Goal: Task Accomplishment & Management: Complete application form

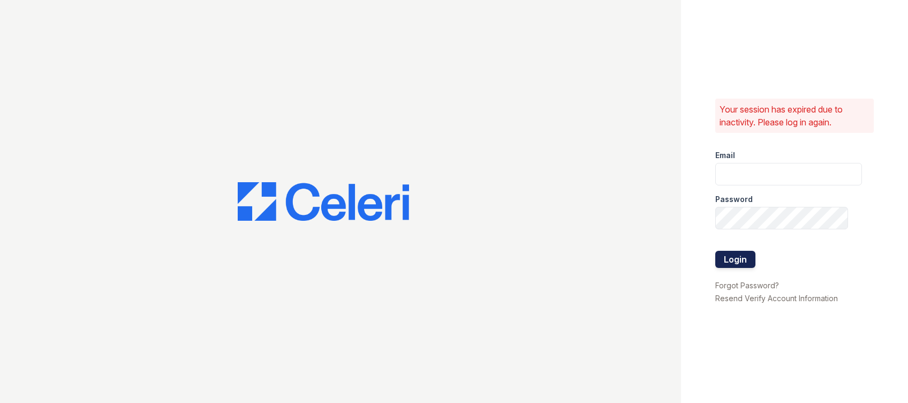
type input "[EMAIL_ADDRESS][DOMAIN_NAME]"
click at [730, 256] on button "Login" at bounding box center [736, 259] width 40 height 17
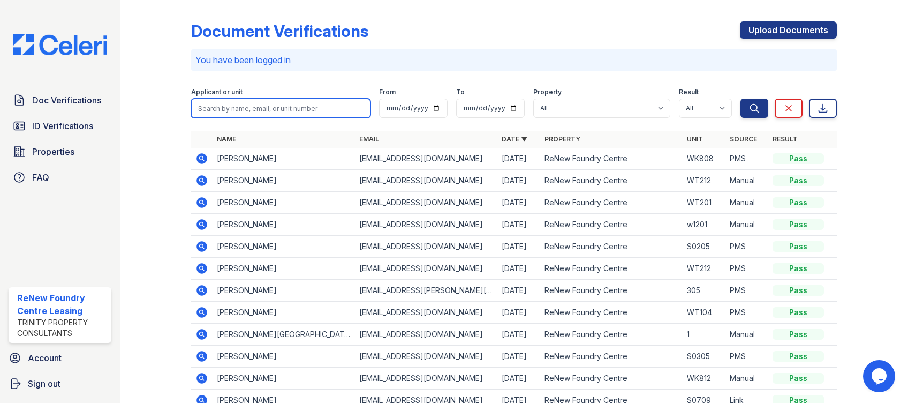
drag, startPoint x: 258, startPoint y: 114, endPoint x: 249, endPoint y: 116, distance: 9.4
click at [258, 114] on input "search" at bounding box center [281, 108] width 180 height 19
type input "ashley"
click at [741, 99] on button "Search" at bounding box center [755, 108] width 28 height 19
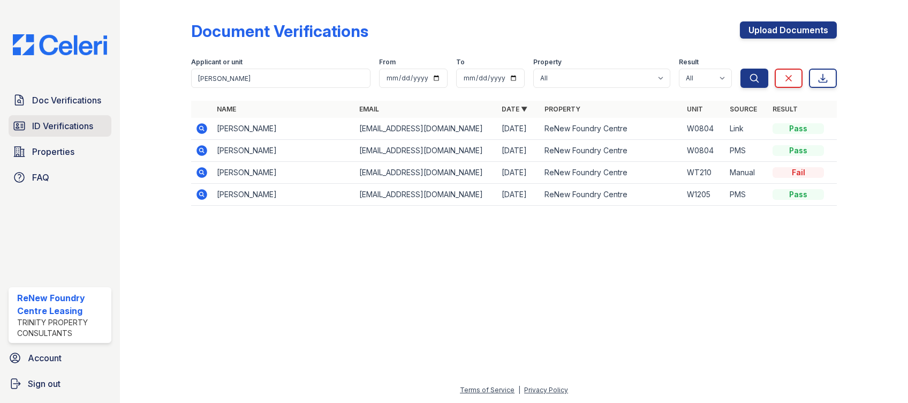
click at [65, 128] on span "ID Verifications" at bounding box center [62, 125] width 61 height 13
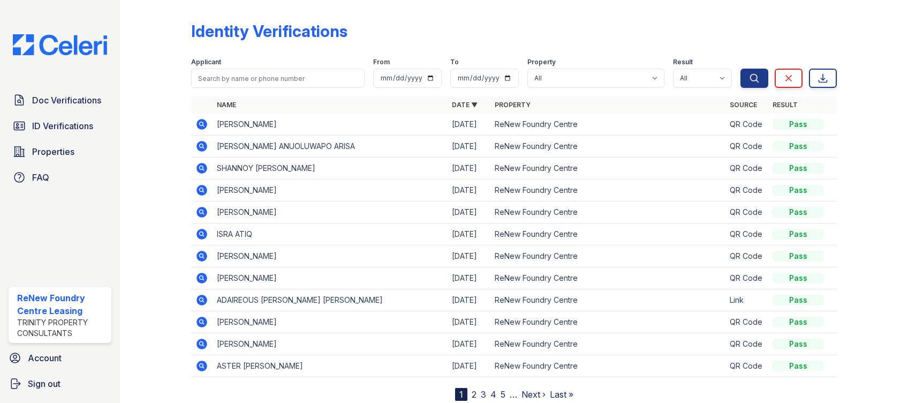
click at [264, 88] on form "Applicant From To Property All ReNew Foundry Centre Result All Pass Fail Cautio…" at bounding box center [514, 70] width 647 height 43
click at [261, 77] on input "search" at bounding box center [278, 78] width 174 height 19
type input "ashley"
click at [741, 69] on button "Search" at bounding box center [755, 78] width 28 height 19
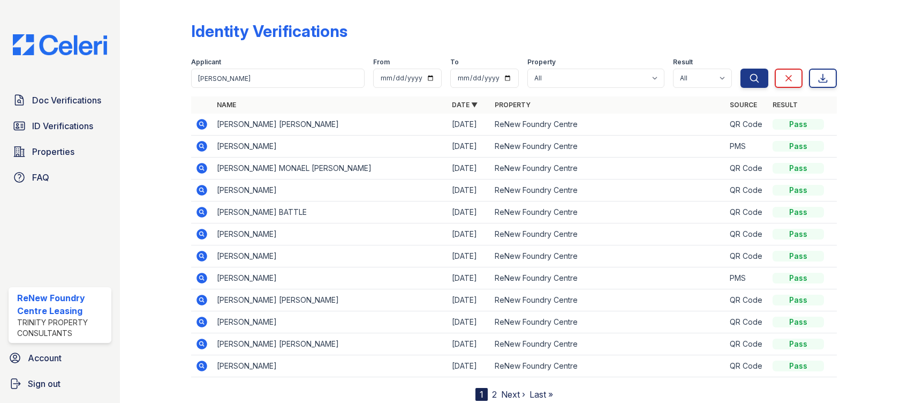
click at [201, 122] on icon at bounding box center [202, 124] width 13 height 13
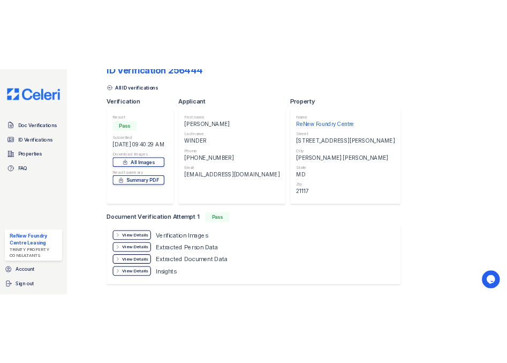
scroll to position [61, 0]
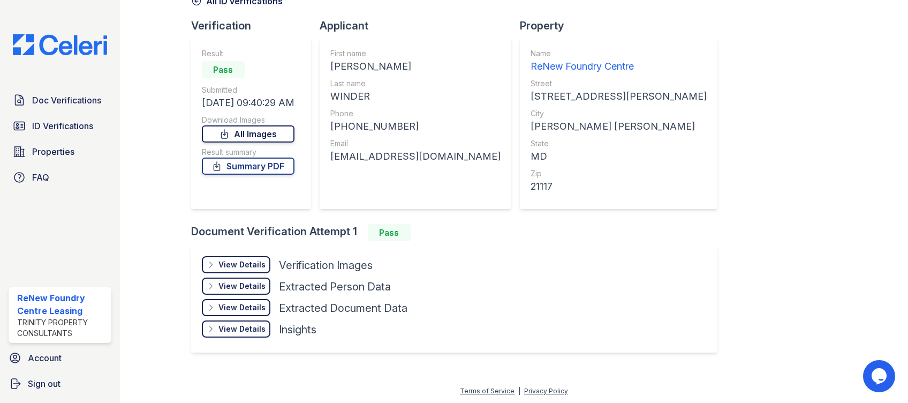
click at [212, 136] on link "All Images" at bounding box center [248, 133] width 93 height 17
click at [246, 265] on div "View Details" at bounding box center [242, 264] width 47 height 11
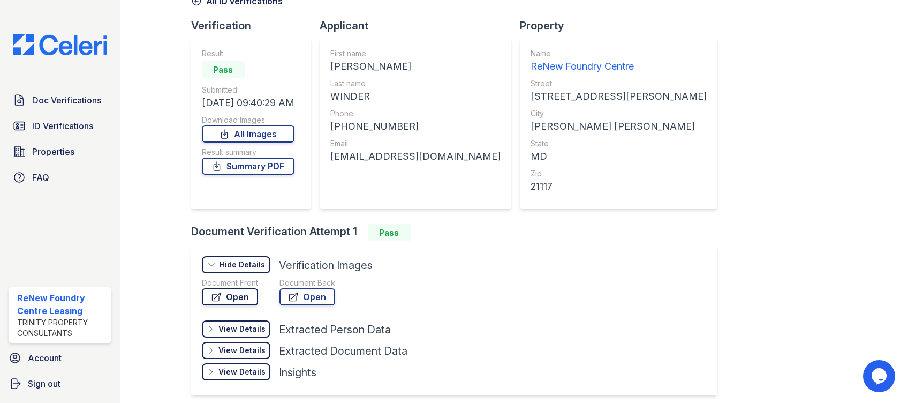
click at [219, 298] on icon at bounding box center [216, 296] width 11 height 11
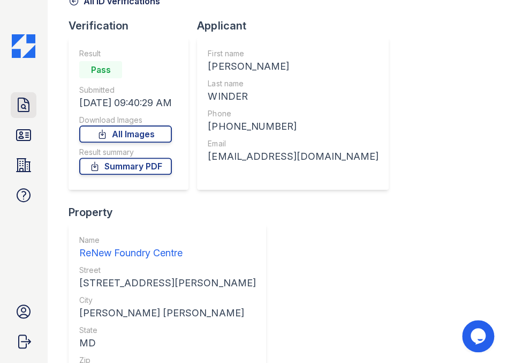
click at [12, 100] on link "Doc Verifications" at bounding box center [24, 105] width 26 height 26
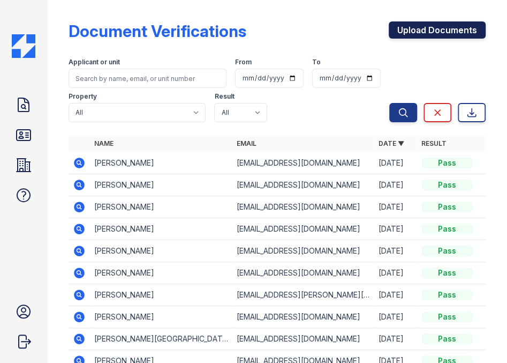
click at [416, 26] on link "Upload Documents" at bounding box center [437, 29] width 97 height 17
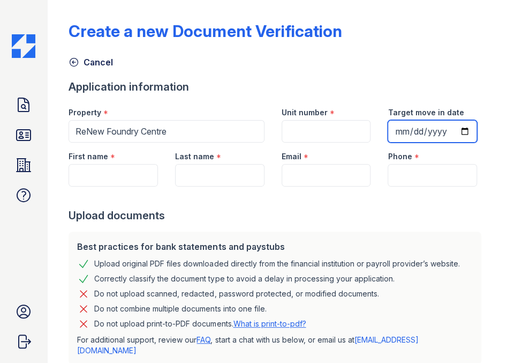
click at [388, 142] on input "Target move in date" at bounding box center [432, 131] width 89 height 22
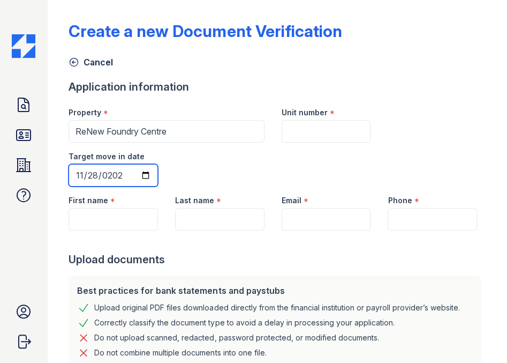
type input "2025-11-28"
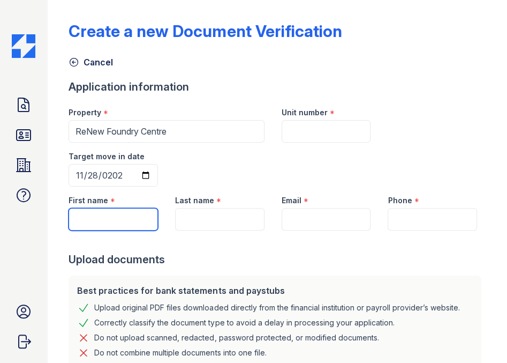
click at [99, 228] on input "First name" at bounding box center [113, 219] width 89 height 22
type input "Ashley"
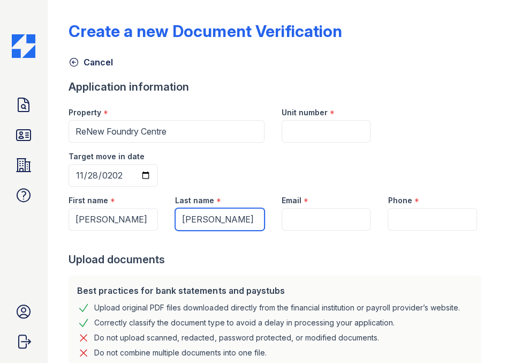
type input "Jones"
click at [472, 117] on div "Property * ReNew Foundry Centre Unit number * Target move in date 2025-11-28" at bounding box center [273, 143] width 426 height 88
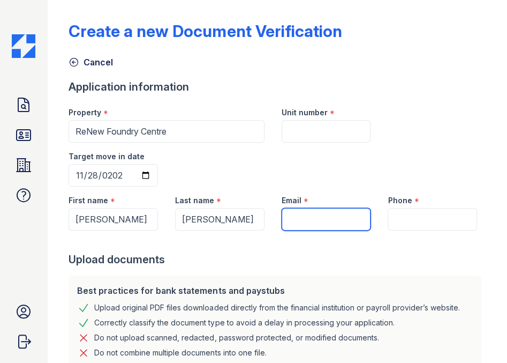
click at [327, 213] on input "Email" at bounding box center [326, 219] width 89 height 22
type input "[EMAIL_ADDRESS][DOMAIN_NAME]"
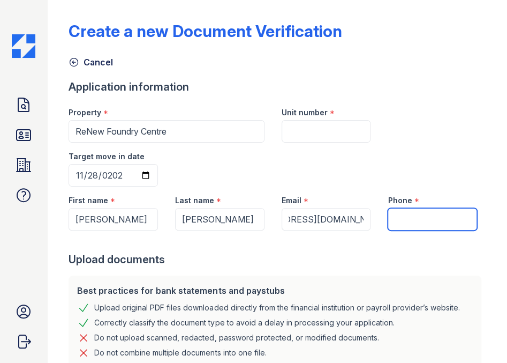
scroll to position [0, 0]
click at [416, 221] on input "Phone" at bounding box center [432, 219] width 89 height 22
type input "8044795032"
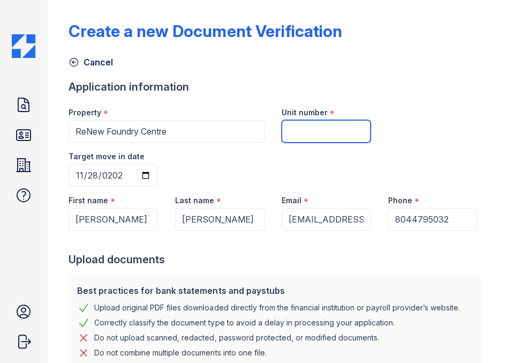
click at [329, 125] on input "Unit number" at bounding box center [326, 131] width 89 height 22
click at [291, 133] on input "2j912" at bounding box center [326, 131] width 89 height 22
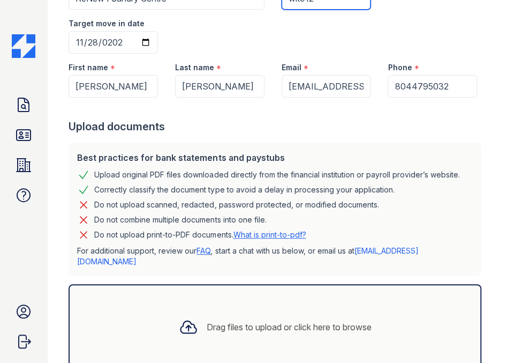
scroll to position [197, 0]
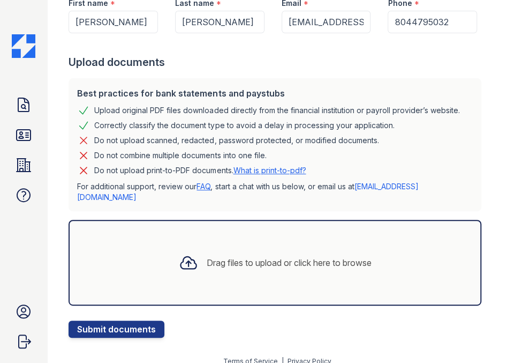
type input "wk912"
click at [244, 257] on div "Drag files to upload or click here to browse" at bounding box center [289, 262] width 165 height 13
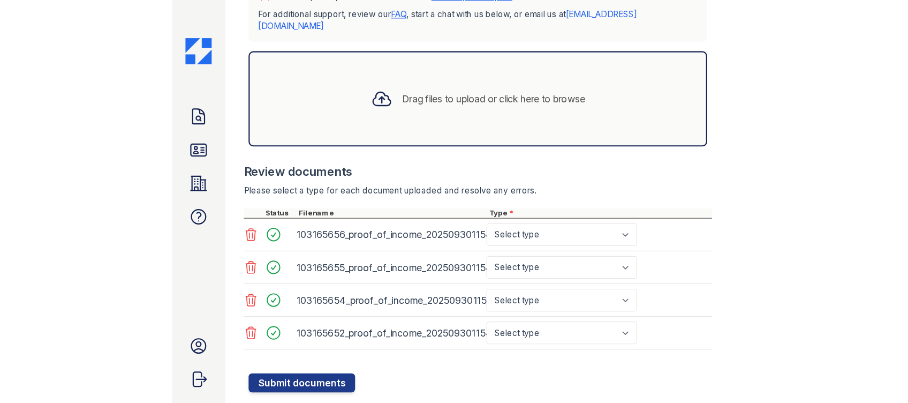
scroll to position [386, 0]
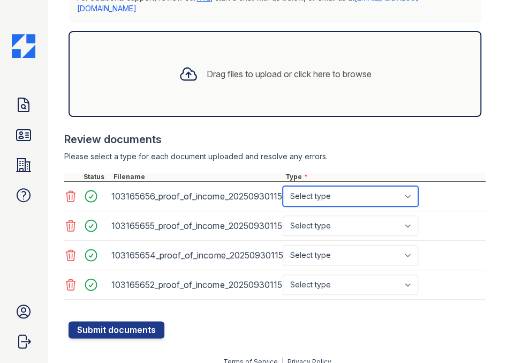
click at [365, 186] on select "Select type Paystub Bank Statement Offer Letter Tax Documents Benefit Award Let…" at bounding box center [351, 196] width 136 height 20
select select "paystub"
click at [283, 186] on select "Select type Paystub Bank Statement Offer Letter Tax Documents Benefit Award Let…" at bounding box center [351, 196] width 136 height 20
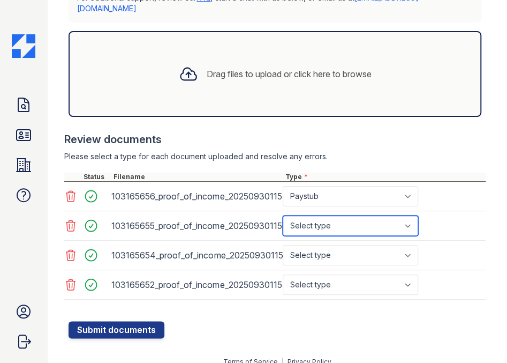
click at [326, 215] on select "Select type Paystub Bank Statement Offer Letter Tax Documents Benefit Award Let…" at bounding box center [351, 225] width 136 height 20
select select "paystub"
click at [283, 215] on select "Select type Paystub Bank Statement Offer Letter Tax Documents Benefit Award Let…" at bounding box center [351, 225] width 136 height 20
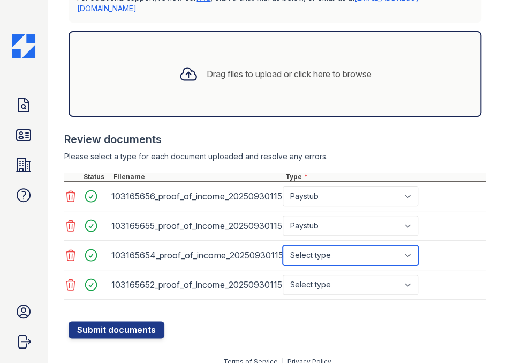
click at [319, 245] on select "Select type Paystub Bank Statement Offer Letter Tax Documents Benefit Award Let…" at bounding box center [351, 255] width 136 height 20
select select "paystub"
click at [283, 245] on select "Select type Paystub Bank Statement Offer Letter Tax Documents Benefit Award Let…" at bounding box center [351, 255] width 136 height 20
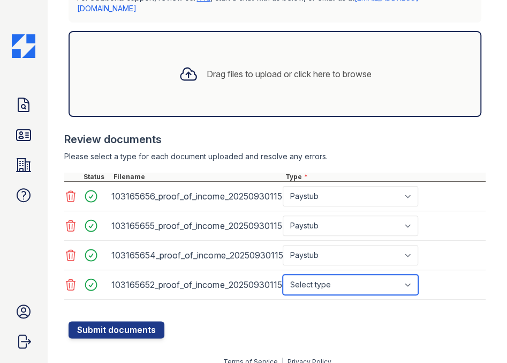
click at [309, 276] on select "Select type Paystub Bank Statement Offer Letter Tax Documents Benefit Award Let…" at bounding box center [351, 284] width 136 height 20
select select "paystub"
click at [283, 274] on select "Select type Paystub Bank Statement Offer Letter Tax Documents Benefit Award Let…" at bounding box center [351, 284] width 136 height 20
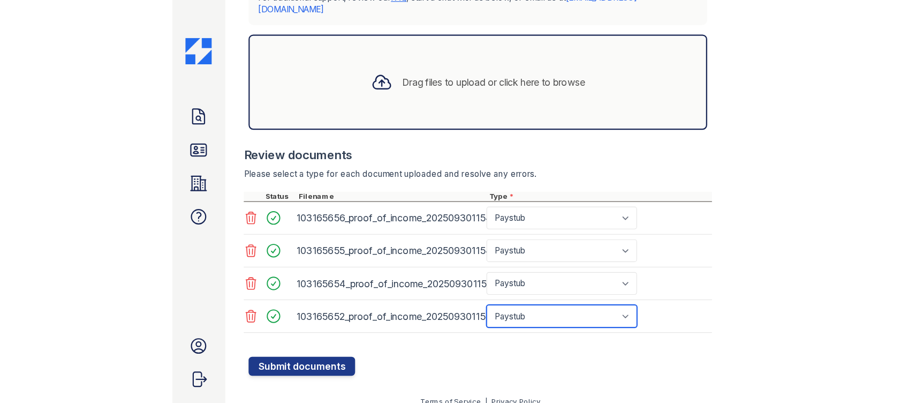
scroll to position [244, 0]
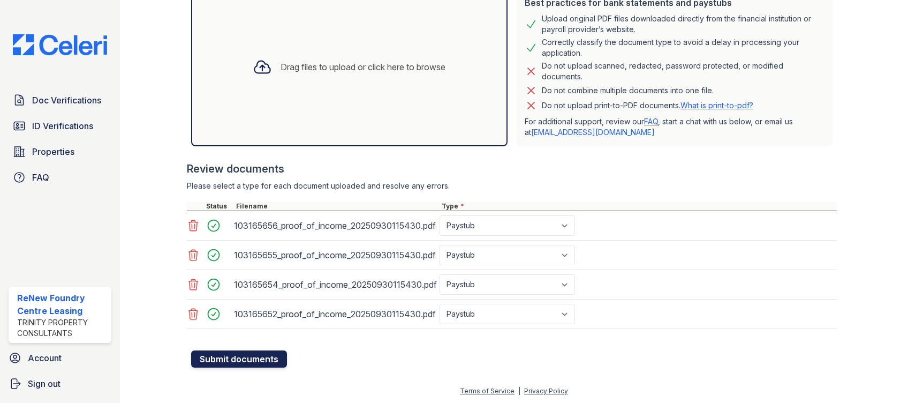
click at [267, 363] on button "Submit documents" at bounding box center [239, 358] width 96 height 17
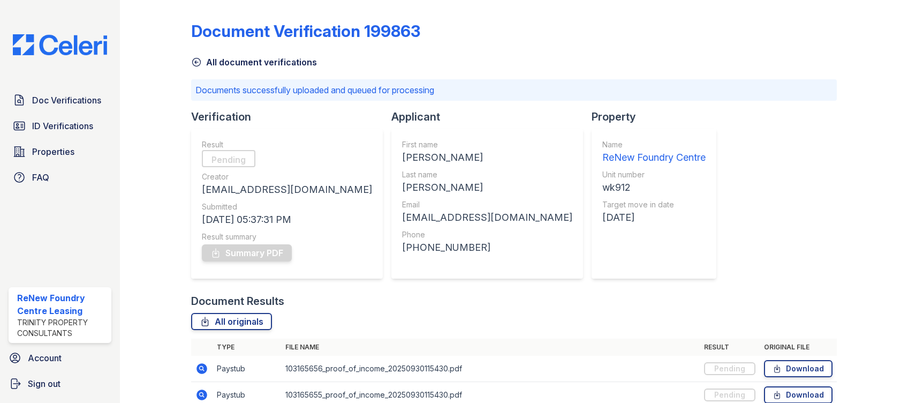
scroll to position [104, 0]
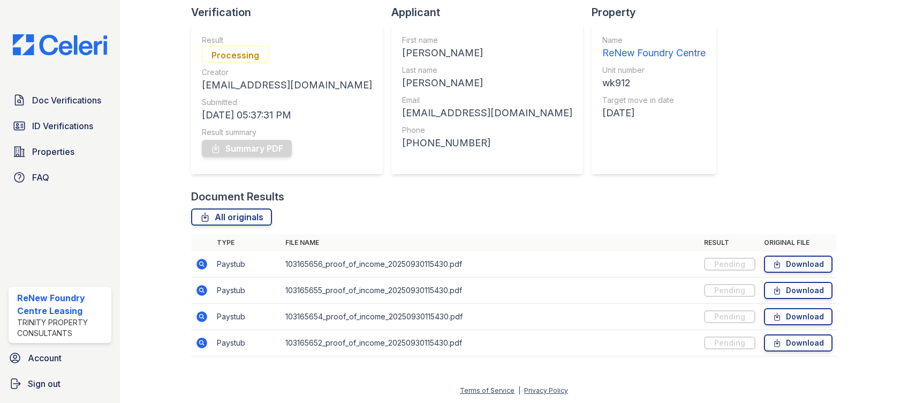
click at [201, 266] on icon at bounding box center [202, 264] width 11 height 11
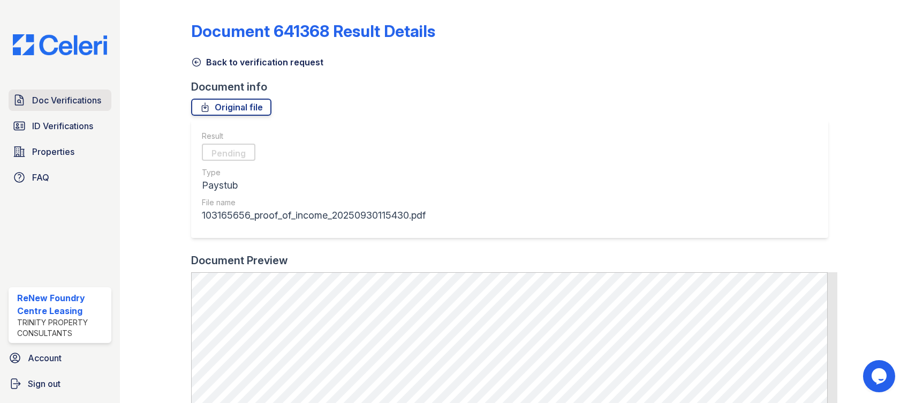
click at [80, 102] on span "Doc Verifications" at bounding box center [66, 100] width 69 height 13
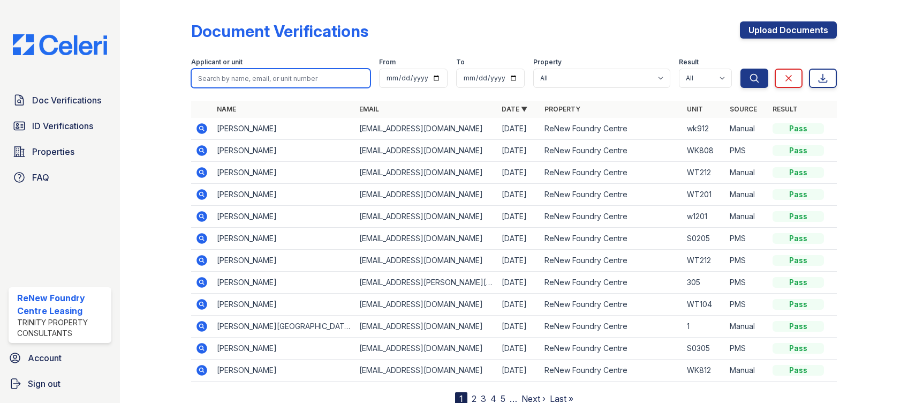
click at [239, 74] on input "search" at bounding box center [281, 78] width 180 height 19
type input "dent"
click at [741, 69] on button "Search" at bounding box center [755, 78] width 28 height 19
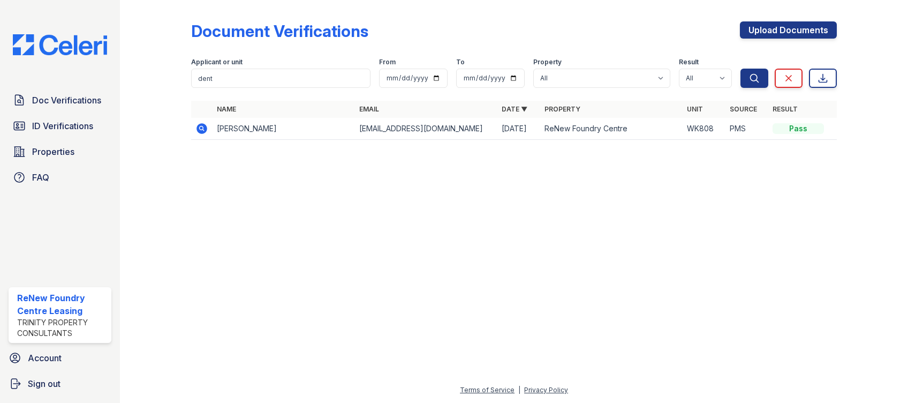
click at [203, 129] on icon at bounding box center [202, 128] width 13 height 13
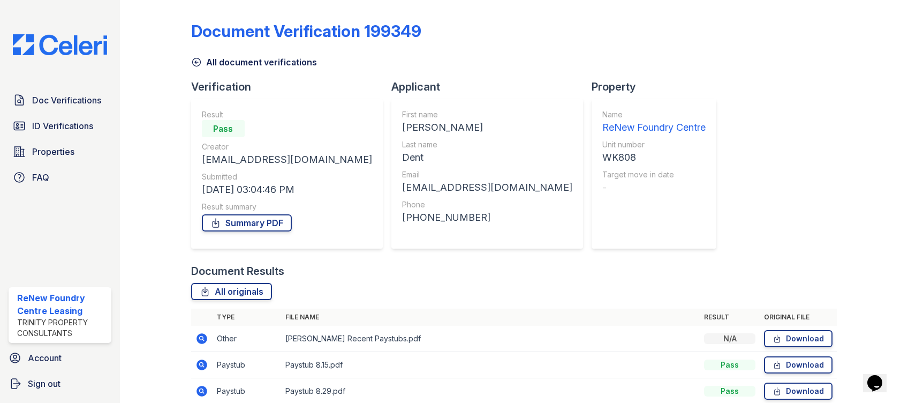
drag, startPoint x: 634, startPoint y: 200, endPoint x: 507, endPoint y: 330, distance: 182.2
click at [507, 330] on div "Document Verification 199349 All document verifications Verification Result Pas…" at bounding box center [514, 275] width 647 height 542
click at [200, 364] on icon at bounding box center [201, 364] width 3 height 3
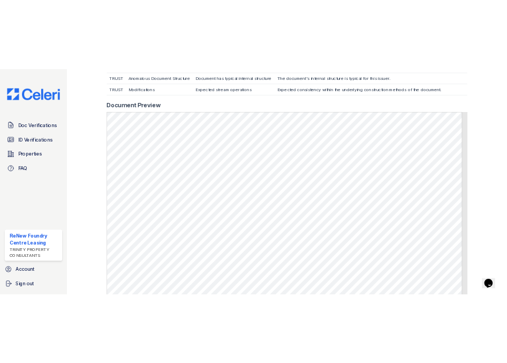
scroll to position [403, 0]
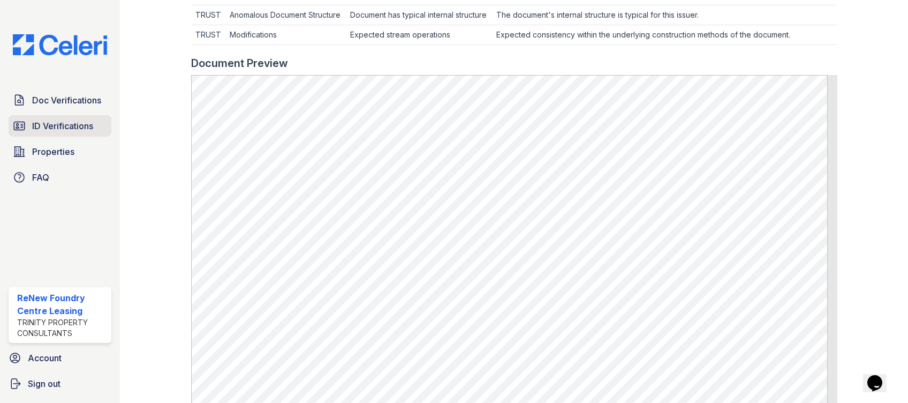
click at [63, 134] on link "ID Verifications" at bounding box center [60, 125] width 103 height 21
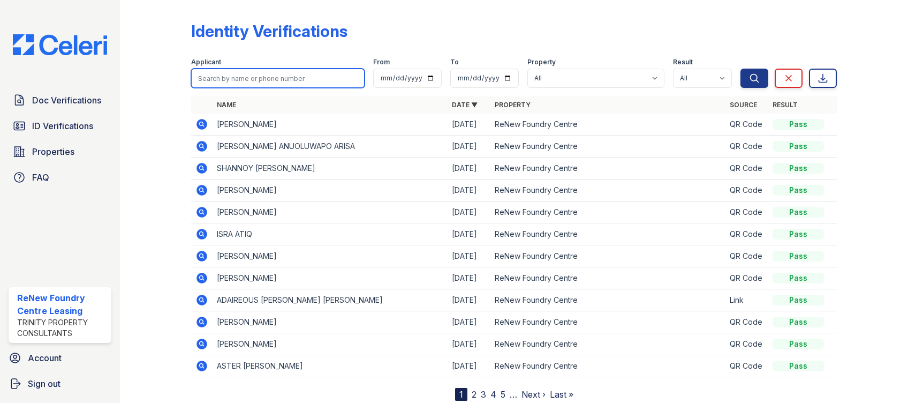
click at [235, 71] on input "search" at bounding box center [278, 78] width 174 height 19
type input "dent"
click at [741, 69] on button "Search" at bounding box center [755, 78] width 28 height 19
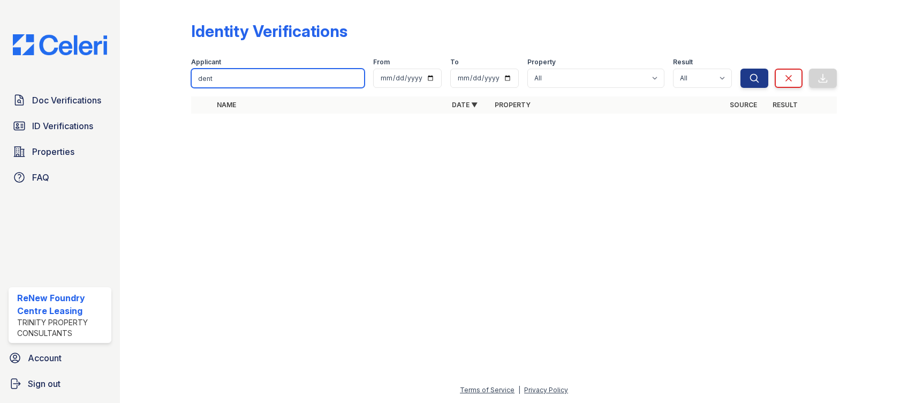
click at [235, 71] on input "dent" at bounding box center [278, 78] width 174 height 19
click at [235, 71] on input "den" at bounding box center [278, 78] width 174 height 19
drag, startPoint x: 235, startPoint y: 71, endPoint x: 235, endPoint y: 55, distance: 16.1
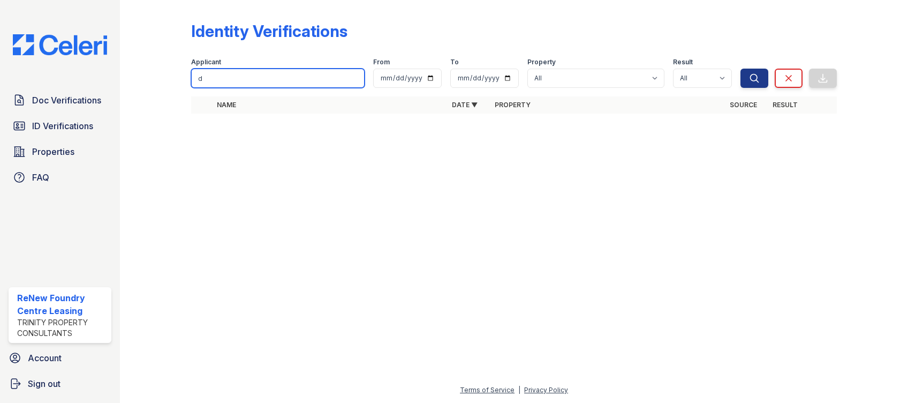
click at [235, 55] on div "Applicant d From To Property All ReNew Foundry Centre Result All Pass Fail Caut…" at bounding box center [466, 71] width 550 height 34
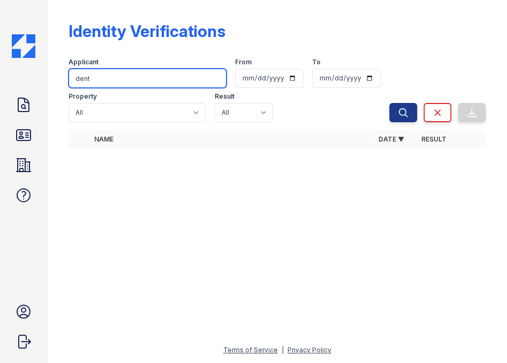
click at [132, 73] on input "dent" at bounding box center [148, 78] width 158 height 19
type input "[PERSON_NAME]"
click at [389, 103] on button "Search" at bounding box center [403, 112] width 28 height 19
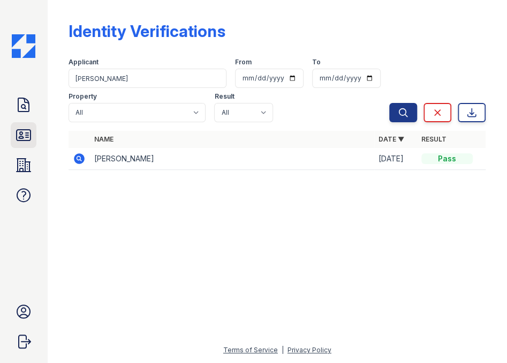
click at [20, 135] on icon at bounding box center [23, 134] width 17 height 17
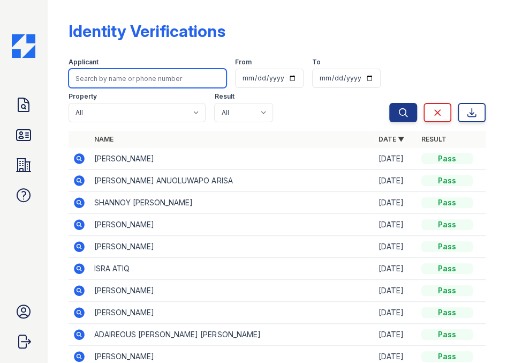
click at [141, 79] on input "search" at bounding box center [148, 78] width 158 height 19
type input "ayers"
click at [389, 103] on button "Search" at bounding box center [403, 112] width 28 height 19
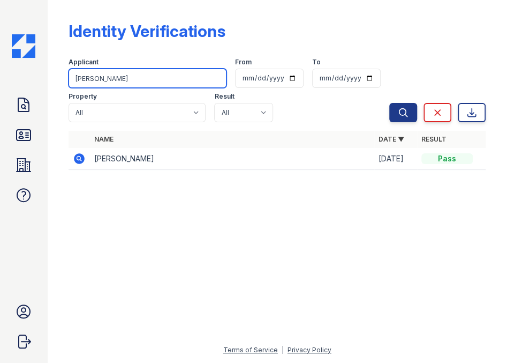
click at [123, 79] on input "ayers" at bounding box center [148, 78] width 158 height 19
type input "t"
type input "butler"
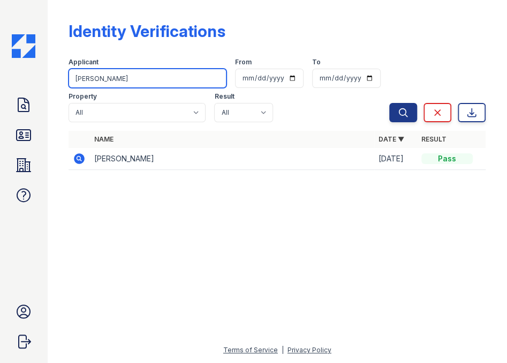
click at [389, 103] on button "Search" at bounding box center [403, 112] width 28 height 19
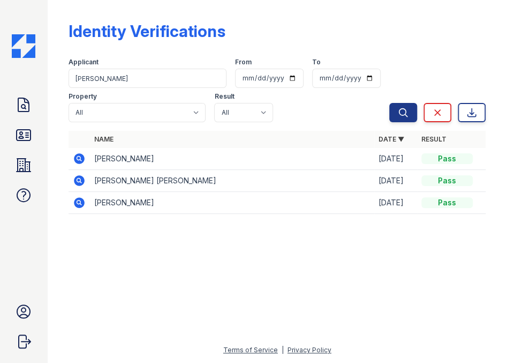
click at [78, 158] on icon at bounding box center [79, 157] width 3 height 3
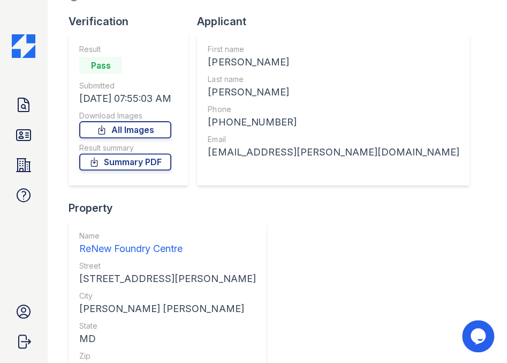
scroll to position [101, 0]
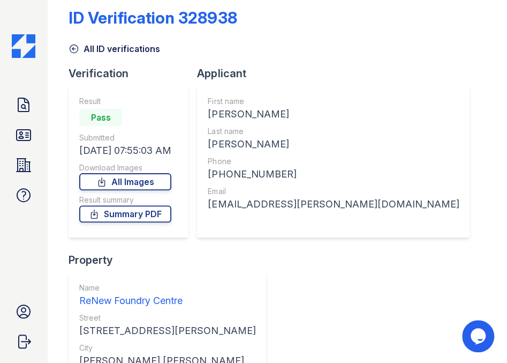
scroll to position [0, 0]
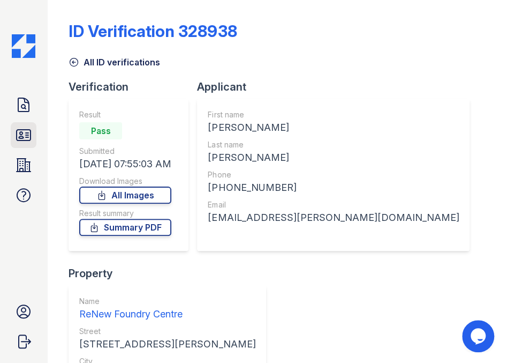
click at [21, 134] on icon at bounding box center [24, 135] width 14 height 11
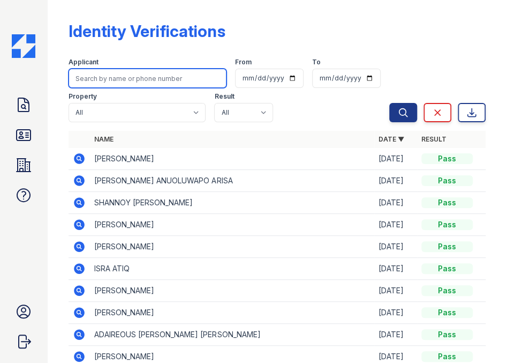
click at [117, 80] on input "search" at bounding box center [148, 78] width 158 height 19
type input "kitrell"
click at [389, 103] on button "Search" at bounding box center [403, 112] width 28 height 19
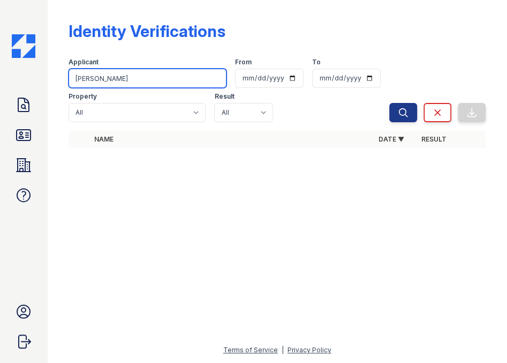
click at [117, 80] on input "kitrell" at bounding box center [148, 78] width 158 height 19
type input "kitterell"
click at [389, 103] on button "Search" at bounding box center [403, 112] width 28 height 19
click at [103, 83] on input "kitterell" at bounding box center [148, 78] width 158 height 19
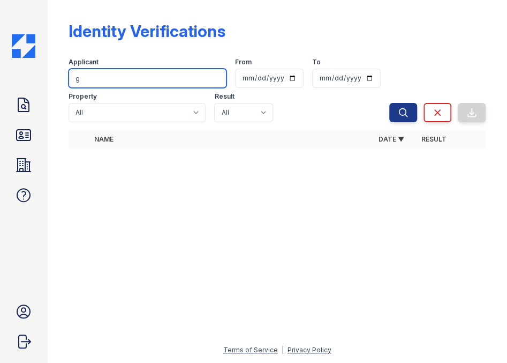
click at [121, 87] on input "g" at bounding box center [148, 78] width 158 height 19
type input "gilliam"
click at [389, 103] on button "Search" at bounding box center [403, 112] width 28 height 19
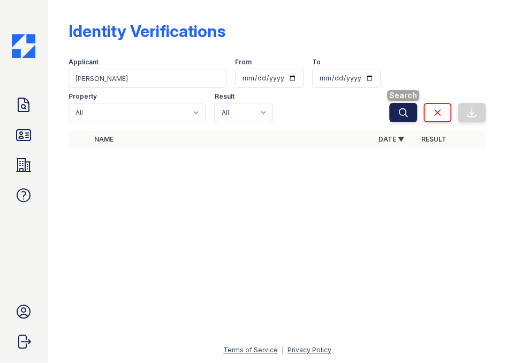
click at [412, 111] on button "Search" at bounding box center [403, 112] width 28 height 19
click at [407, 109] on icon "submit" at bounding box center [403, 112] width 11 height 11
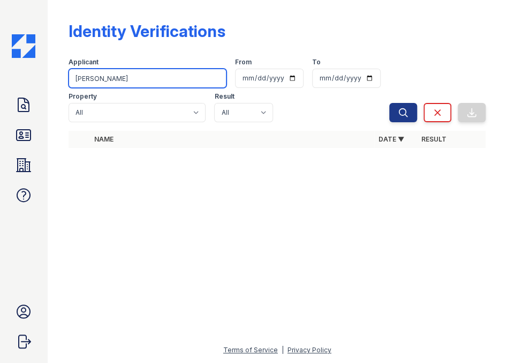
click at [119, 82] on input "gilliam" at bounding box center [148, 78] width 158 height 19
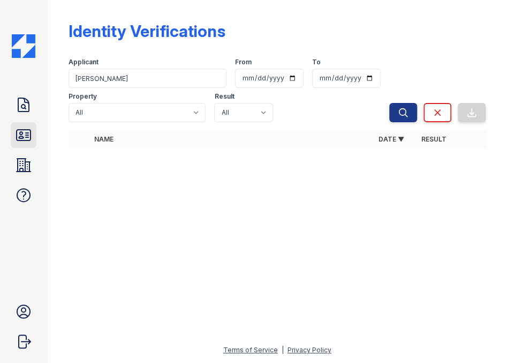
click at [24, 139] on icon at bounding box center [23, 134] width 17 height 17
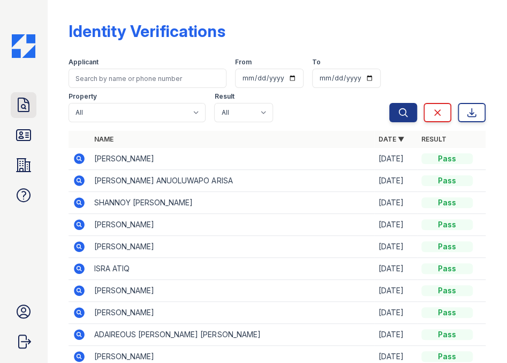
click at [19, 99] on icon at bounding box center [23, 104] width 17 height 17
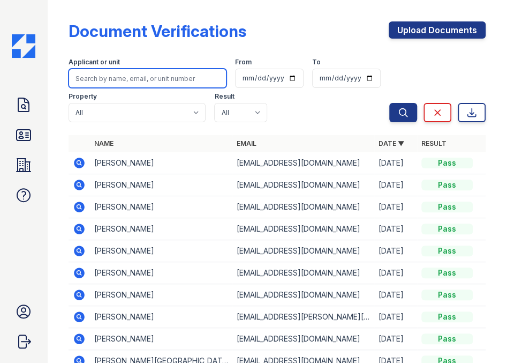
click at [116, 80] on input "search" at bounding box center [148, 78] width 158 height 19
type input "ayers"
click at [389, 103] on button "Search" at bounding box center [403, 112] width 28 height 19
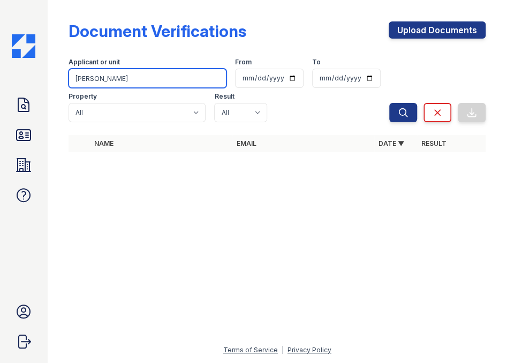
click at [110, 76] on input "ayers" at bounding box center [148, 78] width 158 height 19
drag, startPoint x: 110, startPoint y: 76, endPoint x: 141, endPoint y: 102, distance: 40.7
click at [141, 102] on div "Applicant or unit but From To Property All ReNew Foundry Centre Result All Pass…" at bounding box center [229, 88] width 321 height 69
type input "butler"
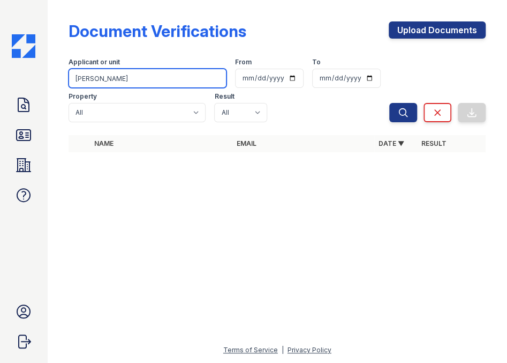
click at [389, 103] on button "Search" at bounding box center [403, 112] width 28 height 19
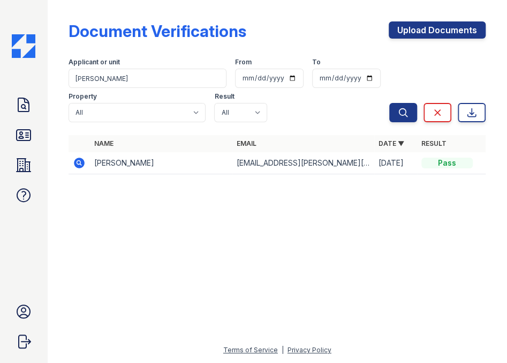
click at [79, 164] on icon at bounding box center [79, 162] width 13 height 13
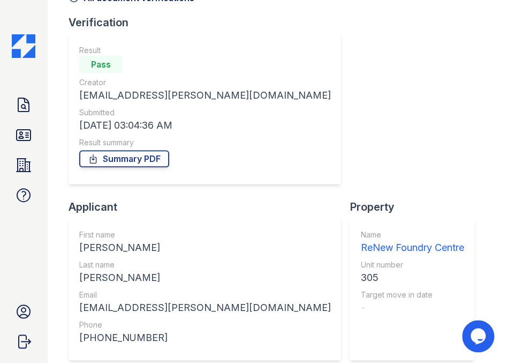
scroll to position [65, 0]
drag, startPoint x: 495, startPoint y: 136, endPoint x: 494, endPoint y: 172, distance: 36.4
click at [494, 172] on div "Document Verification 197650 All document verifications Verification Result Pas…" at bounding box center [278, 116] width 460 height 363
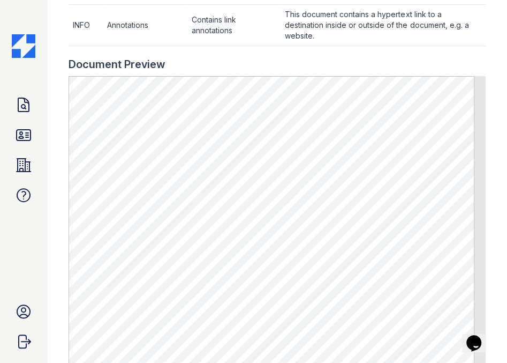
scroll to position [620, 0]
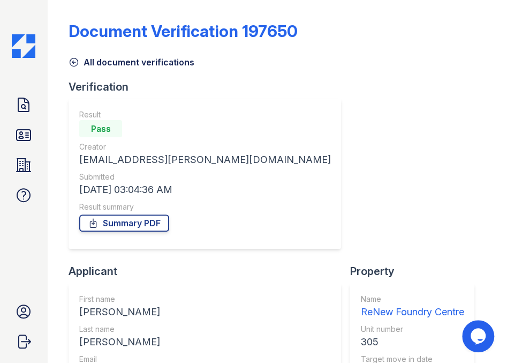
scroll to position [115, 0]
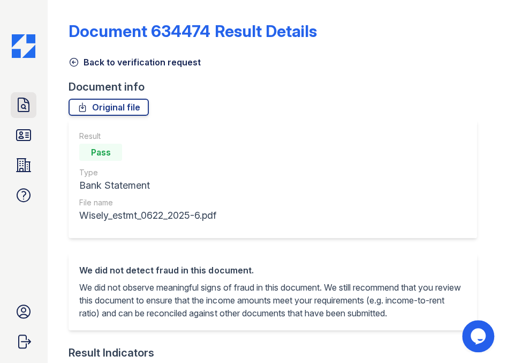
click at [25, 105] on icon at bounding box center [23, 104] width 11 height 13
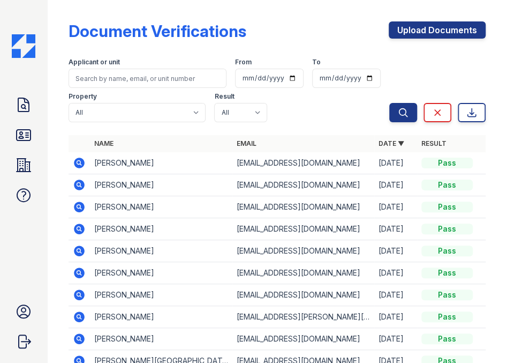
click at [88, 92] on div "Applicant or unit From To Property All ReNew Foundry Centre Result All Pass Cau…" at bounding box center [229, 88] width 321 height 69
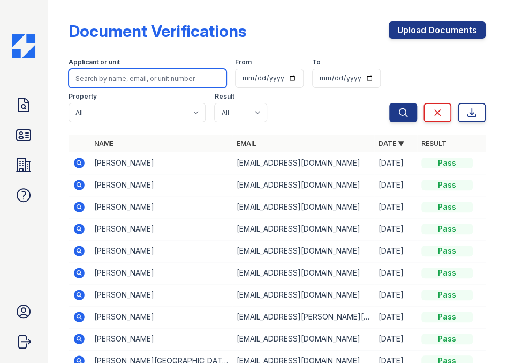
click at [88, 81] on input "search" at bounding box center [148, 78] width 158 height 19
type input "kitrell"
click at [389, 103] on button "Search" at bounding box center [403, 112] width 28 height 19
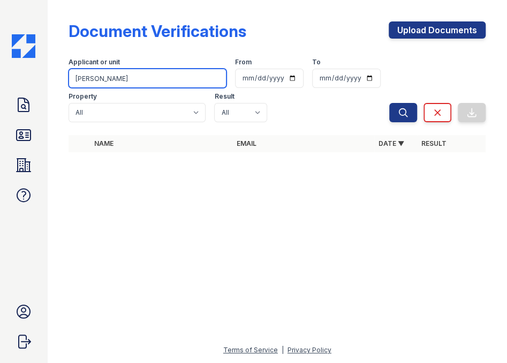
click at [86, 77] on input "kitrell" at bounding box center [148, 78] width 158 height 19
type input "gilliam"
click at [389, 103] on button "Search" at bounding box center [403, 112] width 28 height 19
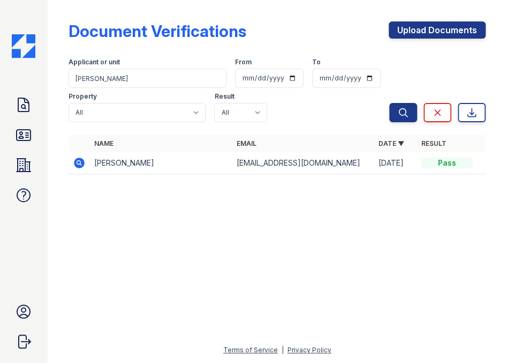
click at [78, 161] on icon at bounding box center [79, 162] width 13 height 13
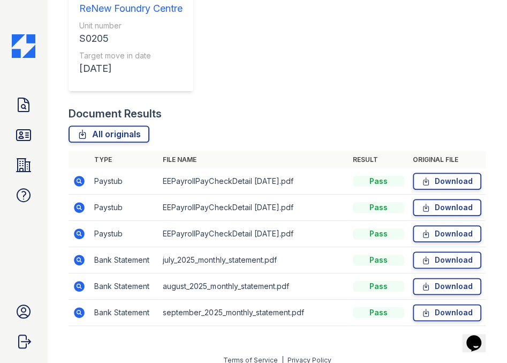
scroll to position [313, 0]
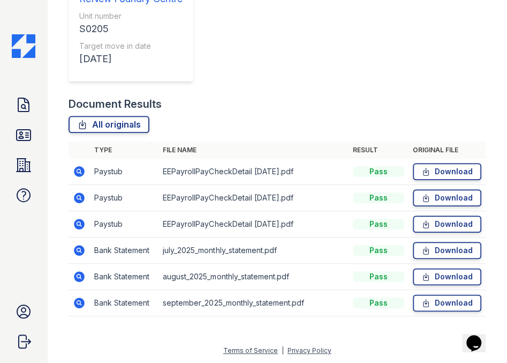
click at [78, 171] on icon at bounding box center [79, 170] width 3 height 3
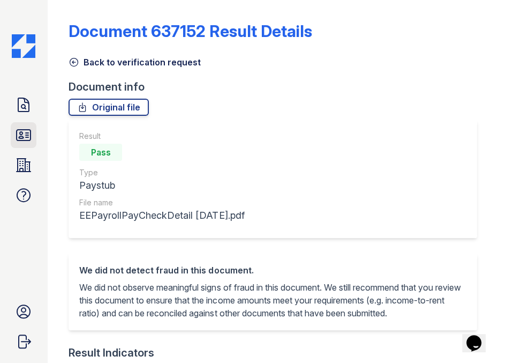
click at [20, 127] on icon at bounding box center [23, 134] width 17 height 17
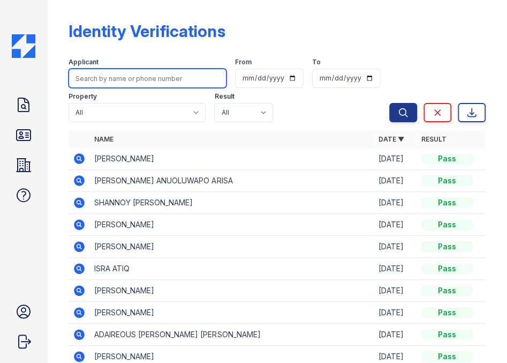
click at [119, 86] on input "search" at bounding box center [148, 78] width 158 height 19
paste input "[PERSON_NAME]"
type input "[PERSON_NAME]"
click at [389, 103] on button "Search" at bounding box center [403, 112] width 28 height 19
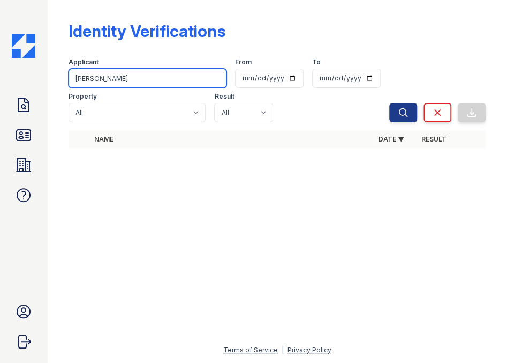
click at [102, 84] on input "[PERSON_NAME]" at bounding box center [148, 78] width 158 height 19
type input "Gilliamlas"
click at [389, 103] on button "Search" at bounding box center [403, 112] width 28 height 19
click at [215, 75] on input "Gilliamlas" at bounding box center [148, 78] width 158 height 19
type input "las"
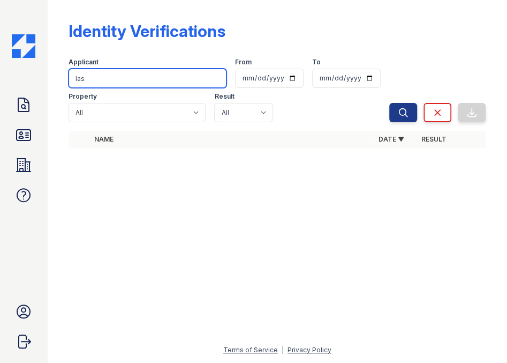
click at [389, 103] on button "Search" at bounding box center [403, 112] width 28 height 19
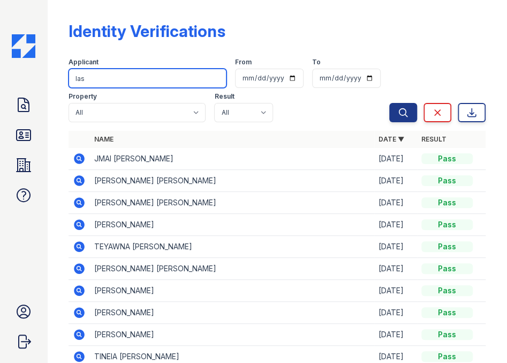
click at [181, 73] on input "las" at bounding box center [148, 78] width 158 height 19
type input "lashavio"
click at [389, 103] on button "Search" at bounding box center [403, 112] width 28 height 19
